Goal: Task Accomplishment & Management: Use online tool/utility

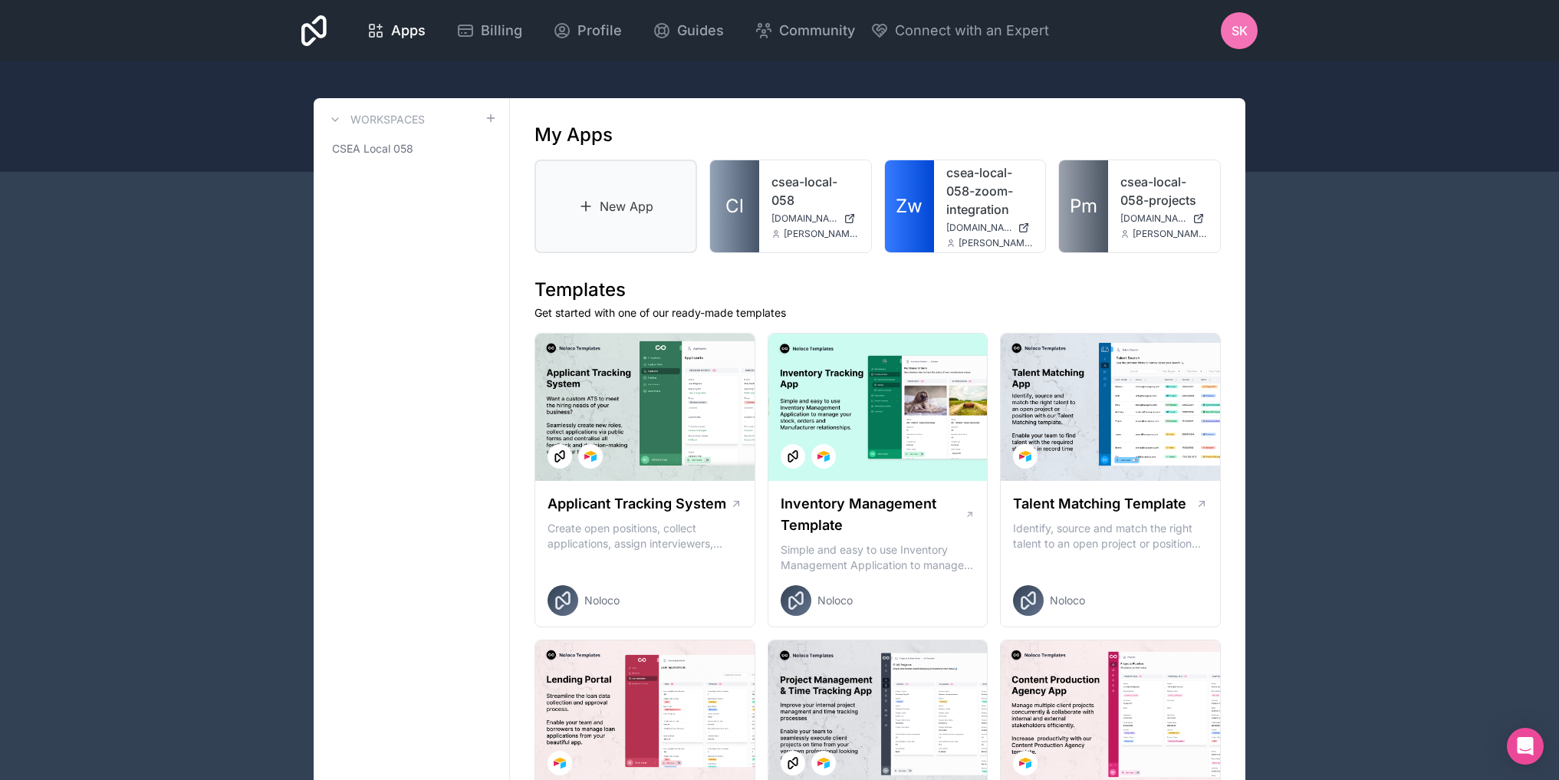
click at [621, 196] on link "New App" at bounding box center [615, 206] width 163 height 94
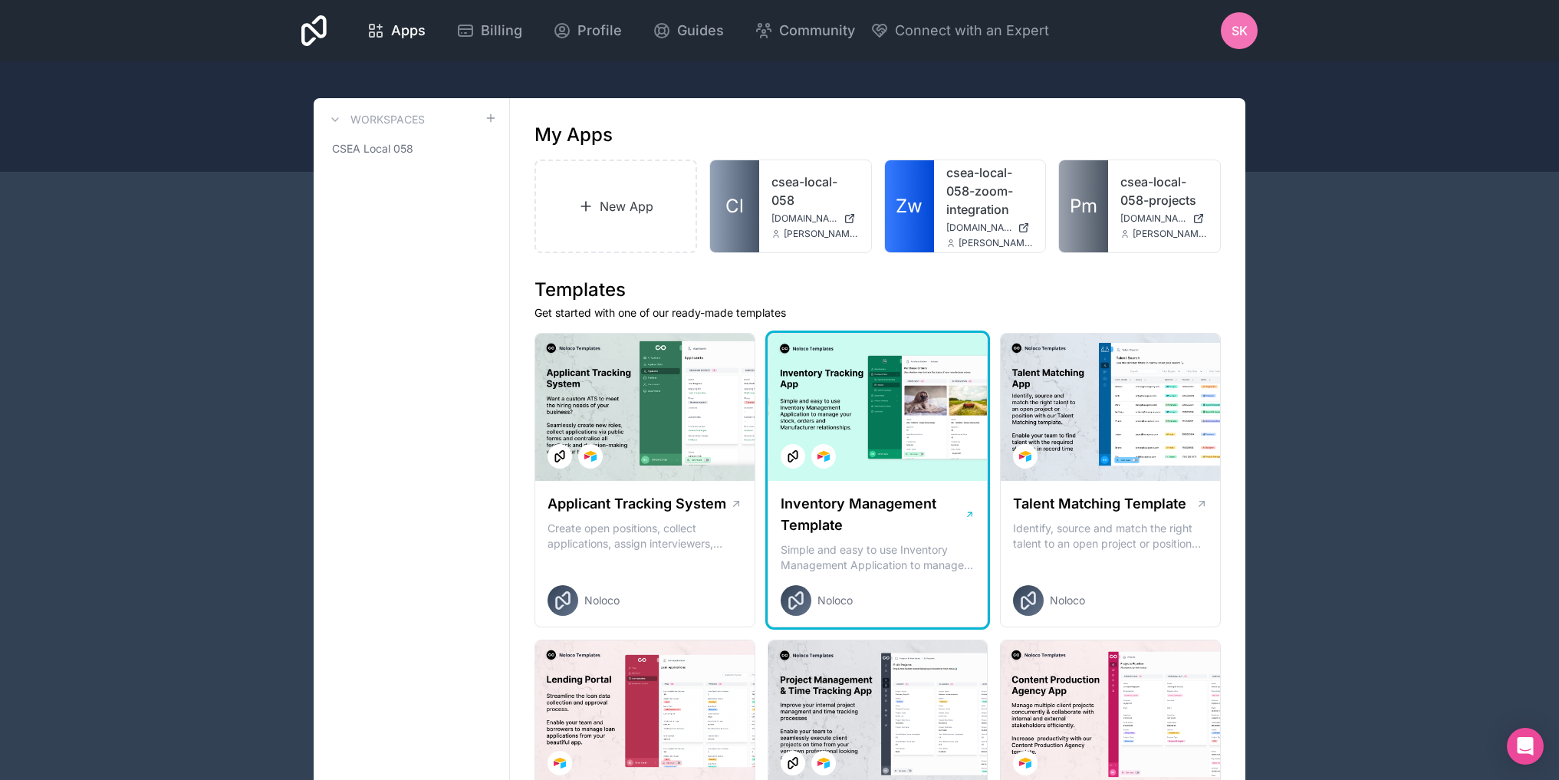
click at [901, 434] on div at bounding box center [877, 407] width 219 height 147
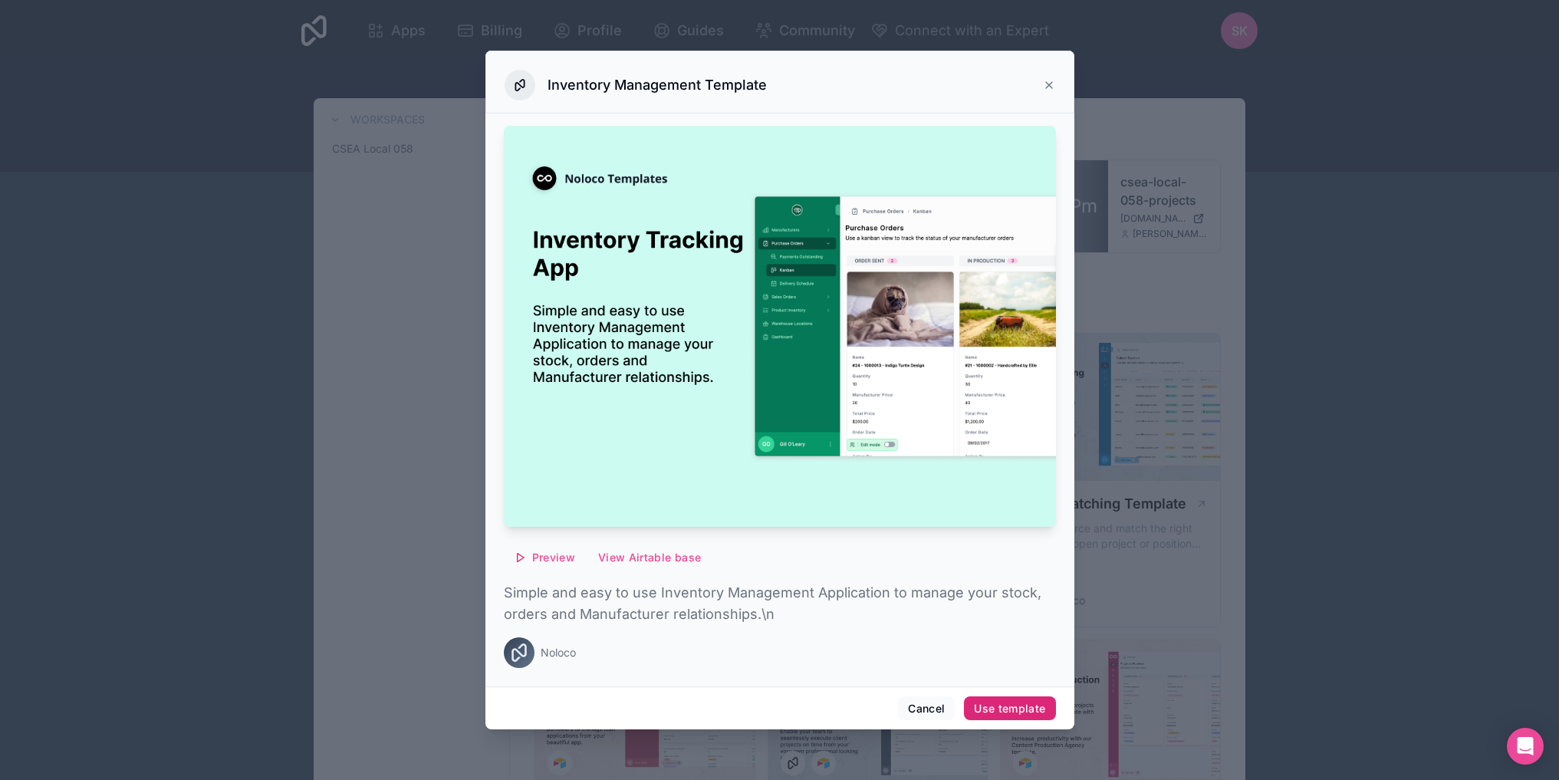
click at [1008, 715] on div "Use template" at bounding box center [1009, 709] width 71 height 14
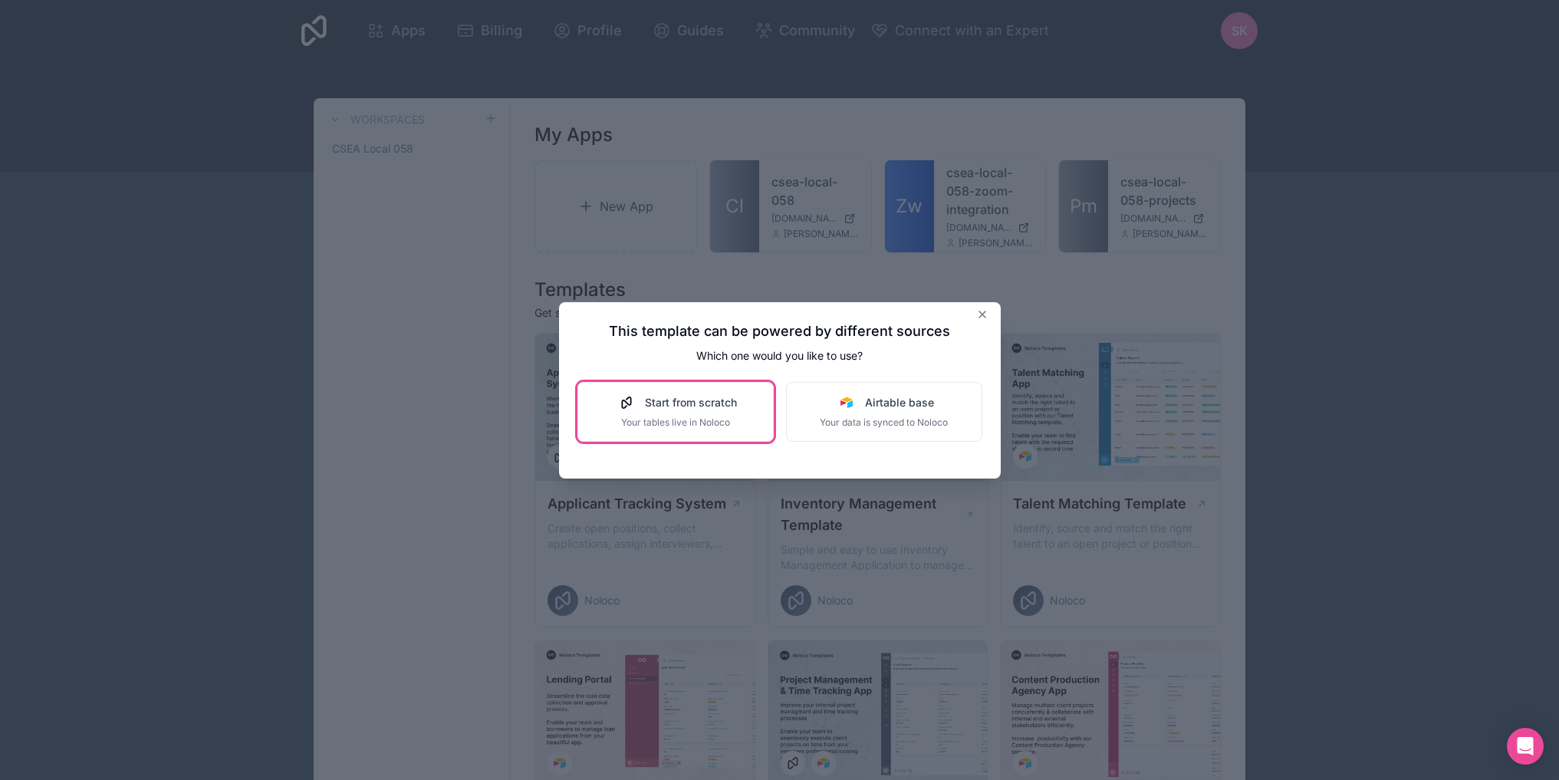
click at [671, 422] on span "Your tables live in Noloco" at bounding box center [675, 422] width 123 height 12
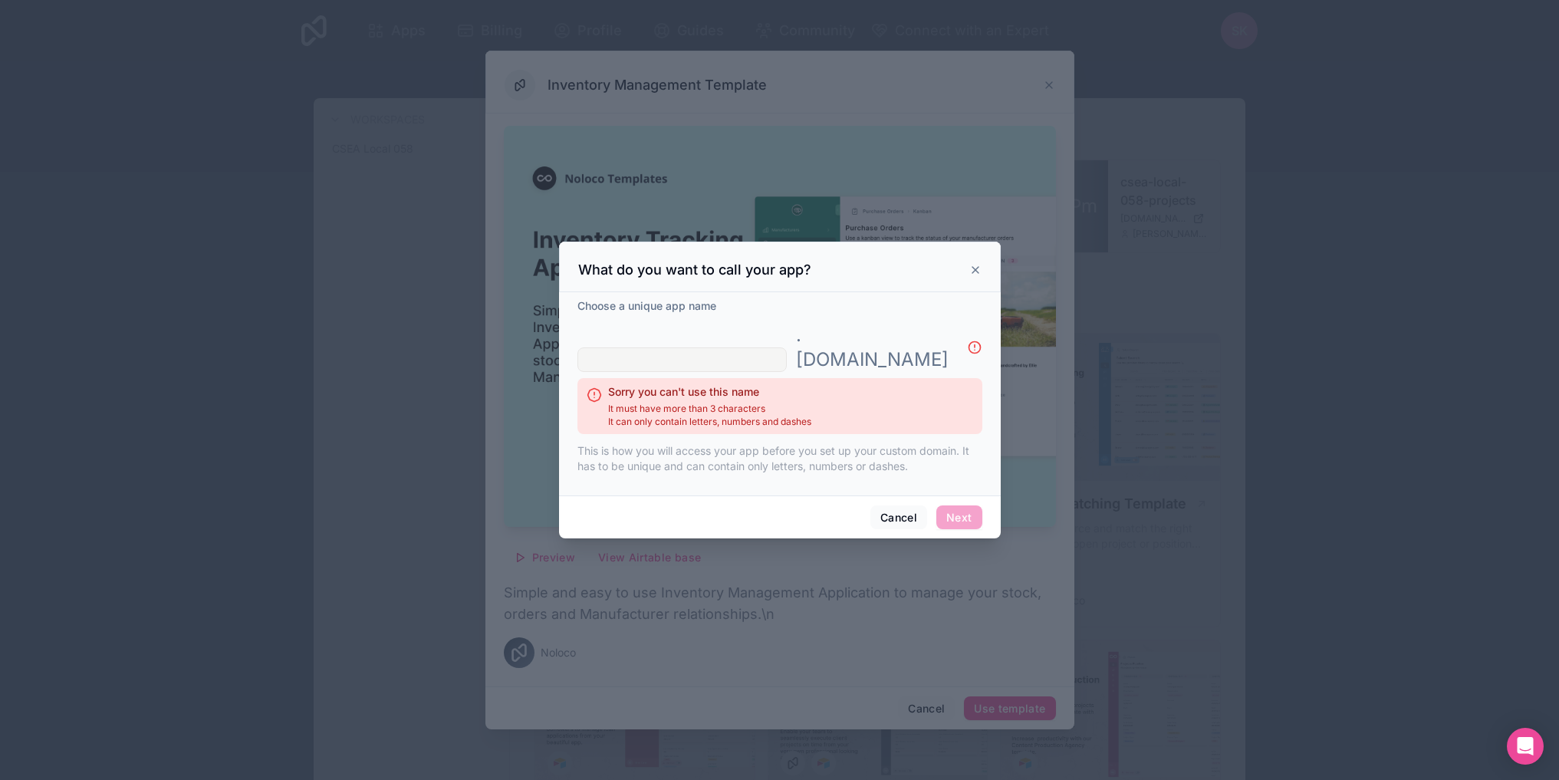
click at [682, 347] on input "text" at bounding box center [681, 359] width 209 height 25
type input "c"
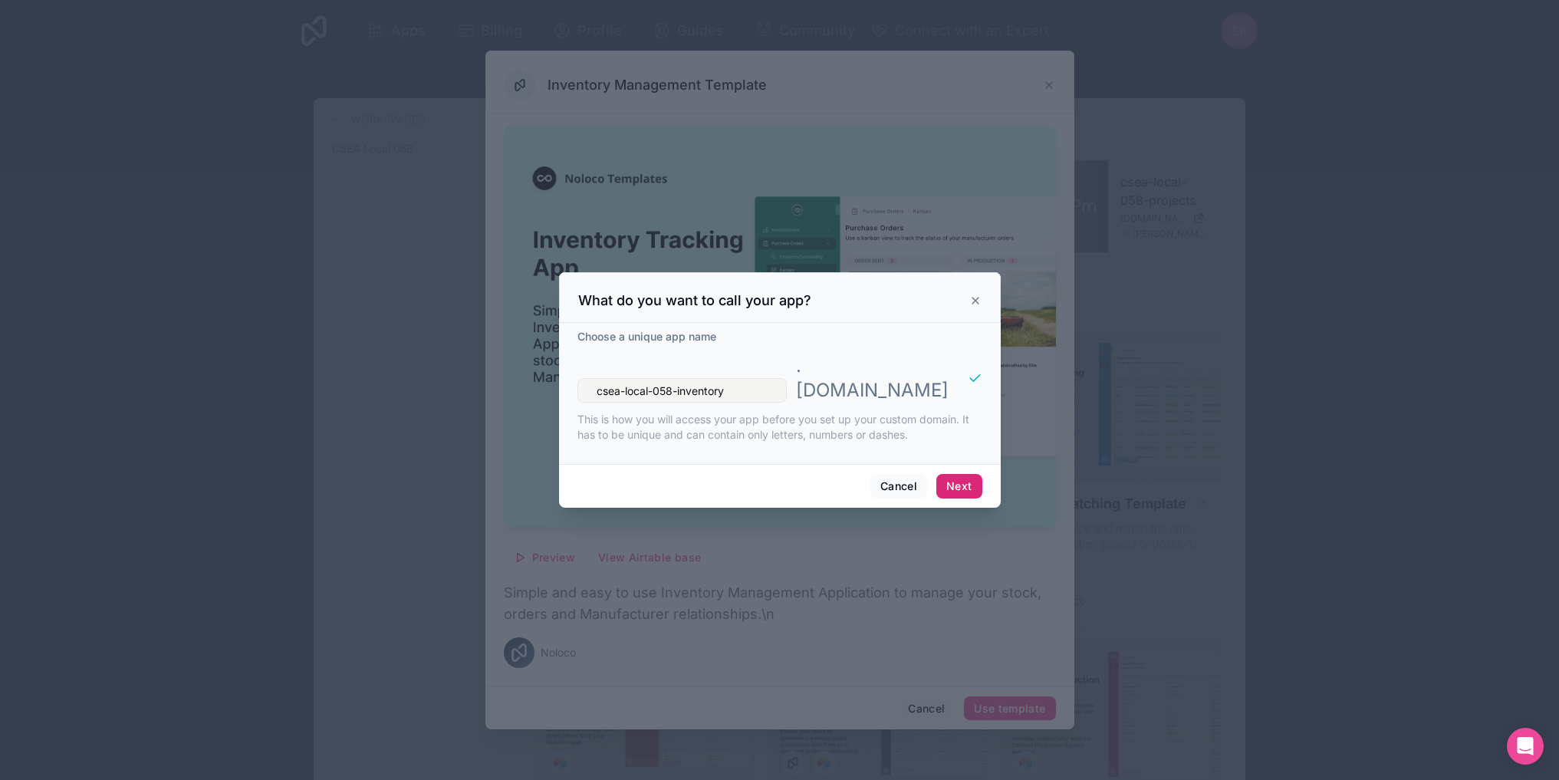
type input "csea-local-058-inventory"
click at [971, 474] on button "Next" at bounding box center [958, 486] width 45 height 25
